Goal: Task Accomplishment & Management: Manage account settings

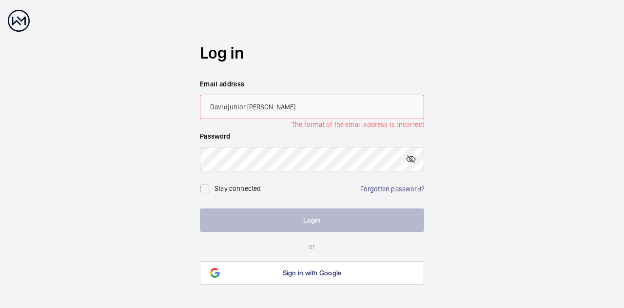
click at [313, 120] on form "Log in Email address Davidjunior.[PERSON_NAME] The format of the email address …" at bounding box center [312, 142] width 224 height 284
click at [320, 108] on input "Davidjunior.[PERSON_NAME]" at bounding box center [312, 107] width 224 height 24
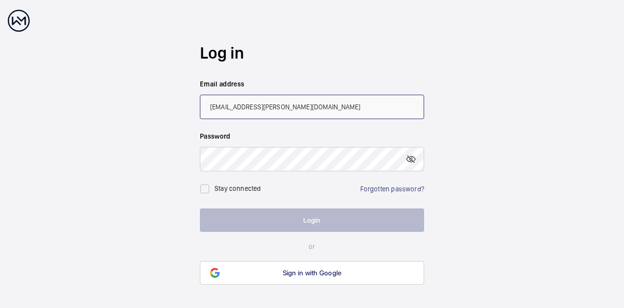
type input "[EMAIL_ADDRESS][PERSON_NAME][DOMAIN_NAME]"
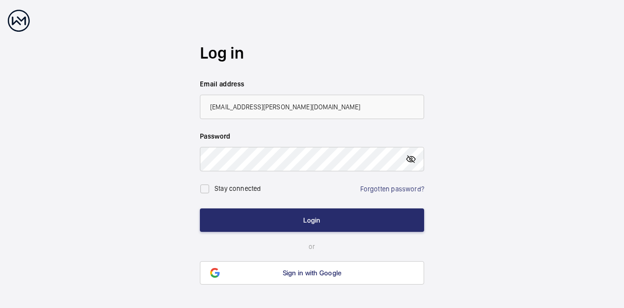
click at [411, 162] on mat-icon at bounding box center [411, 159] width 12 height 12
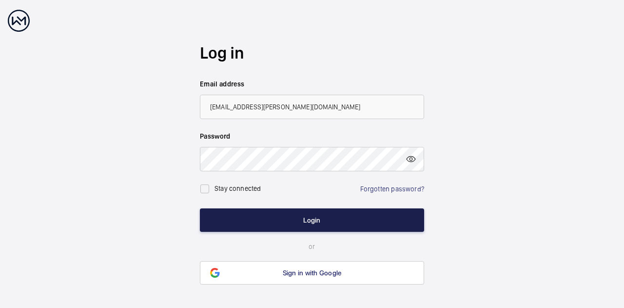
click at [268, 226] on button "Login" at bounding box center [312, 219] width 224 height 23
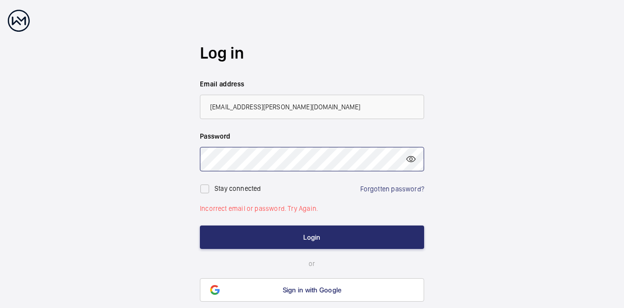
click at [174, 162] on wm-front-auth-container "Log in Email address [EMAIL_ADDRESS][PERSON_NAME][DOMAIN_NAME] Password Stay co…" at bounding box center [312, 172] width 624 height 344
click at [200, 225] on button "Login" at bounding box center [312, 236] width 224 height 23
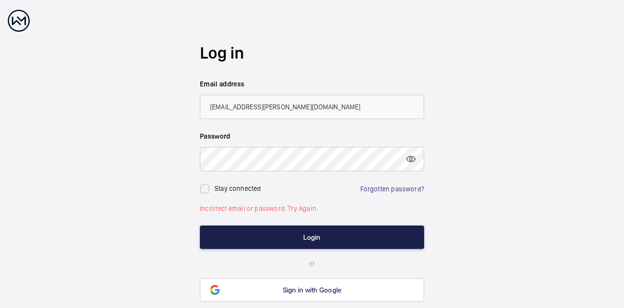
click at [323, 243] on button "Login" at bounding box center [312, 236] width 224 height 23
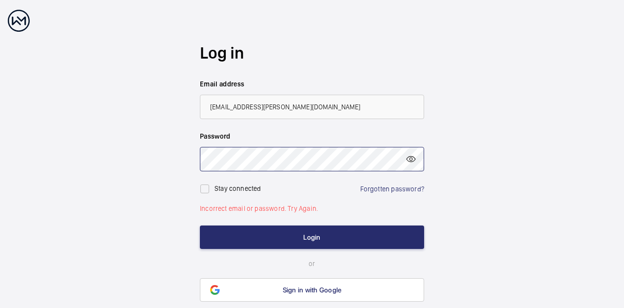
click at [200, 225] on button "Login" at bounding box center [312, 236] width 224 height 23
click at [399, 191] on link "Forgotten password?" at bounding box center [392, 189] width 64 height 8
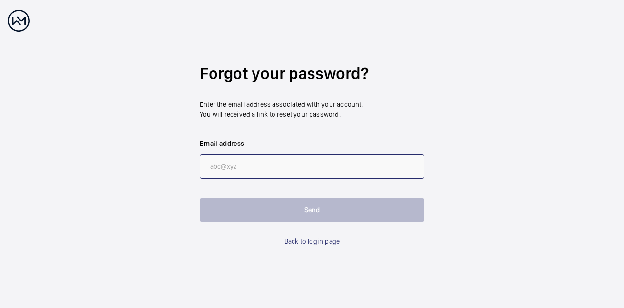
click at [265, 162] on input "email" at bounding box center [312, 166] width 224 height 24
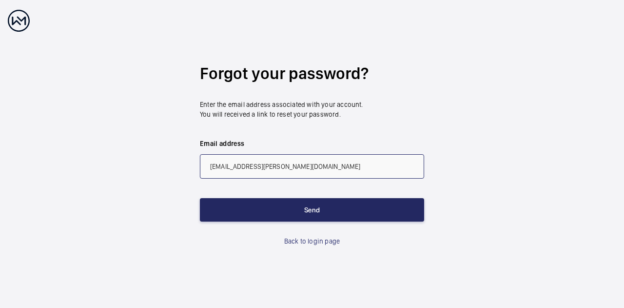
type input "[EMAIL_ADDRESS][PERSON_NAME][DOMAIN_NAME]"
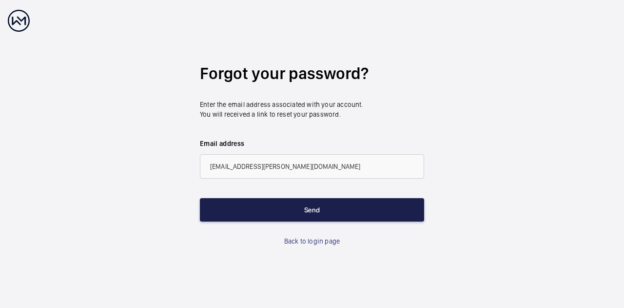
click at [292, 213] on button "Send" at bounding box center [312, 209] width 224 height 23
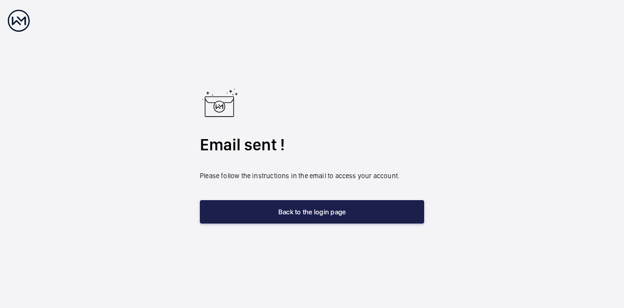
click at [292, 213] on button "Back to the login page" at bounding box center [312, 211] width 224 height 23
